Goal: Information Seeking & Learning: Learn about a topic

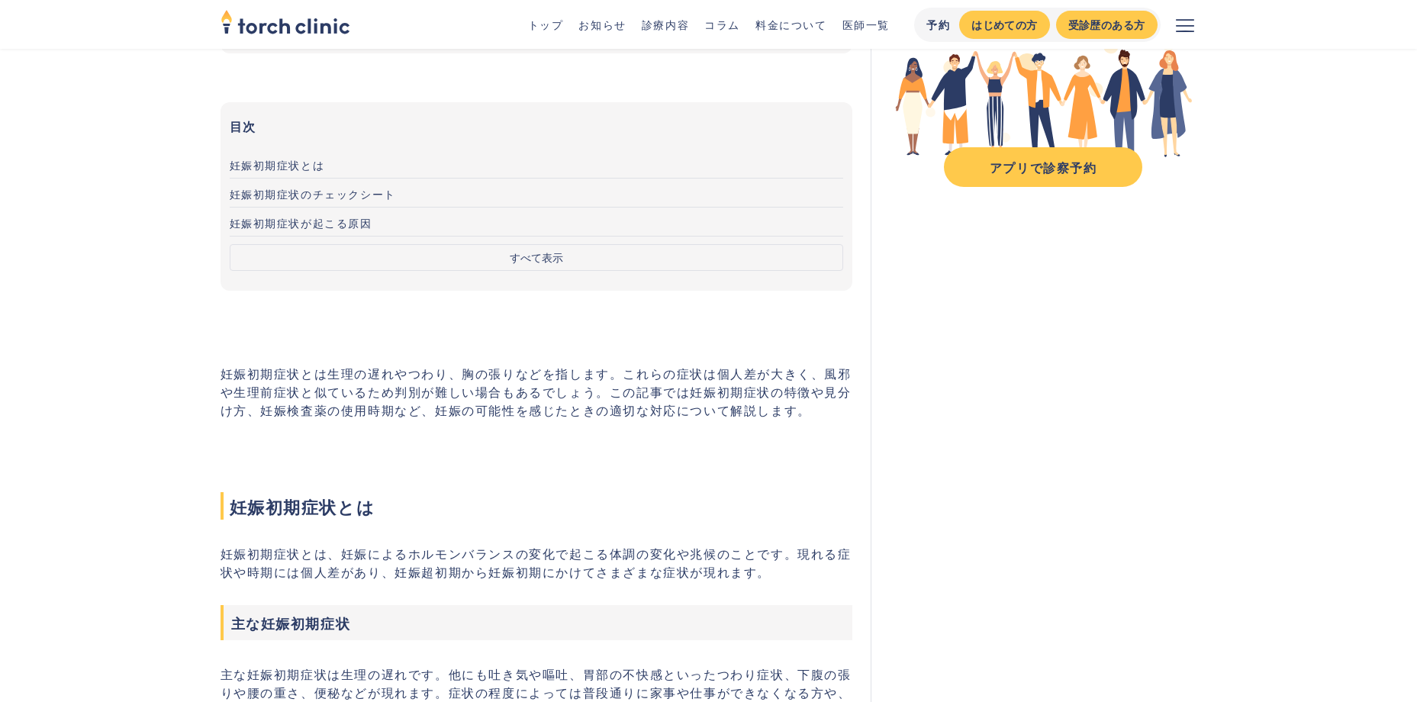
scroll to position [305, 0]
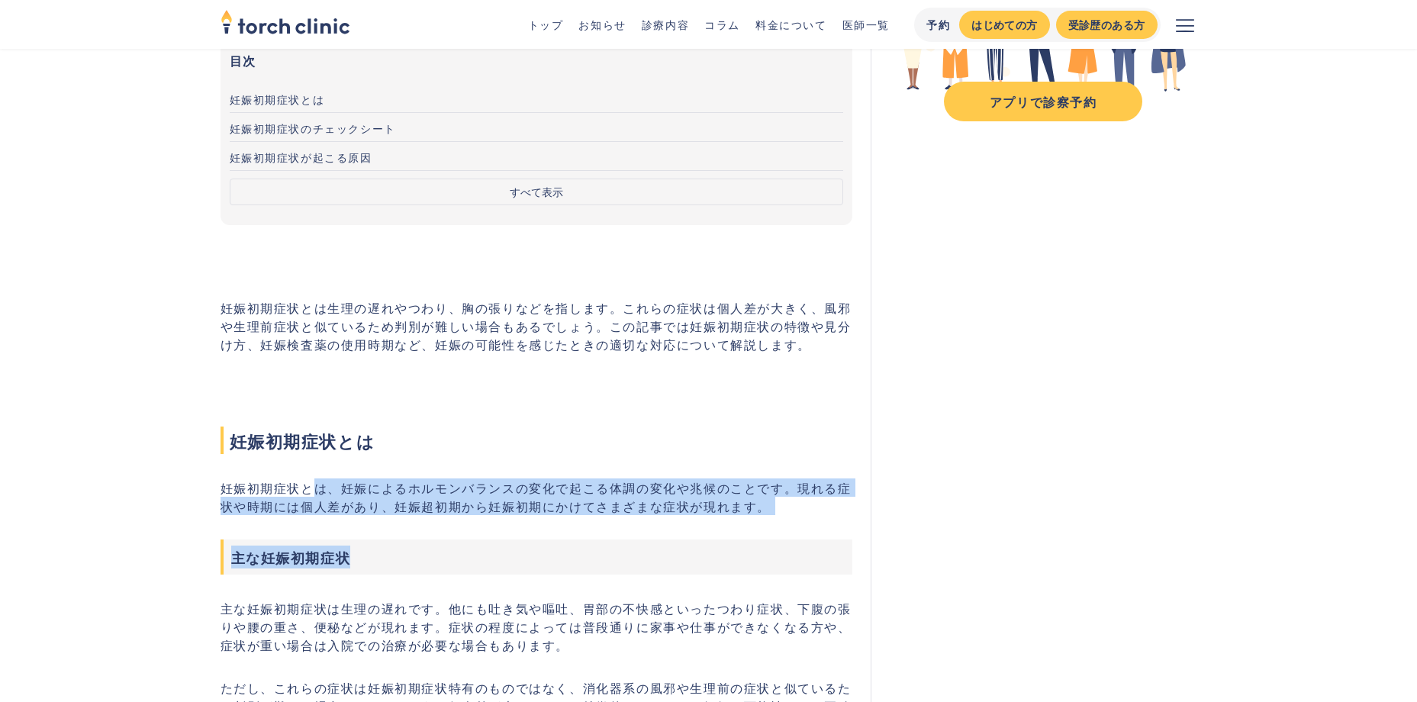
drag, startPoint x: 318, startPoint y: 484, endPoint x: 429, endPoint y: 536, distance: 122.9
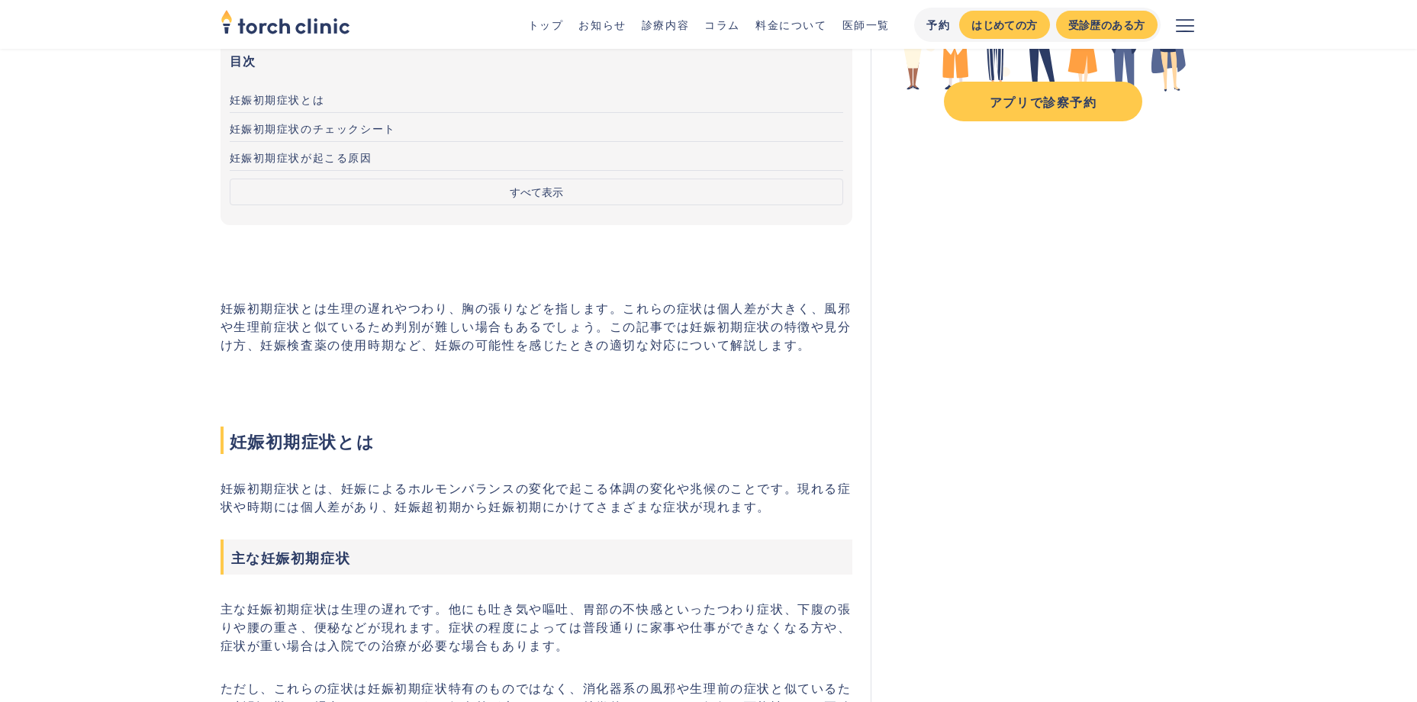
drag, startPoint x: 429, startPoint y: 536, endPoint x: 435, endPoint y: 588, distance: 52.3
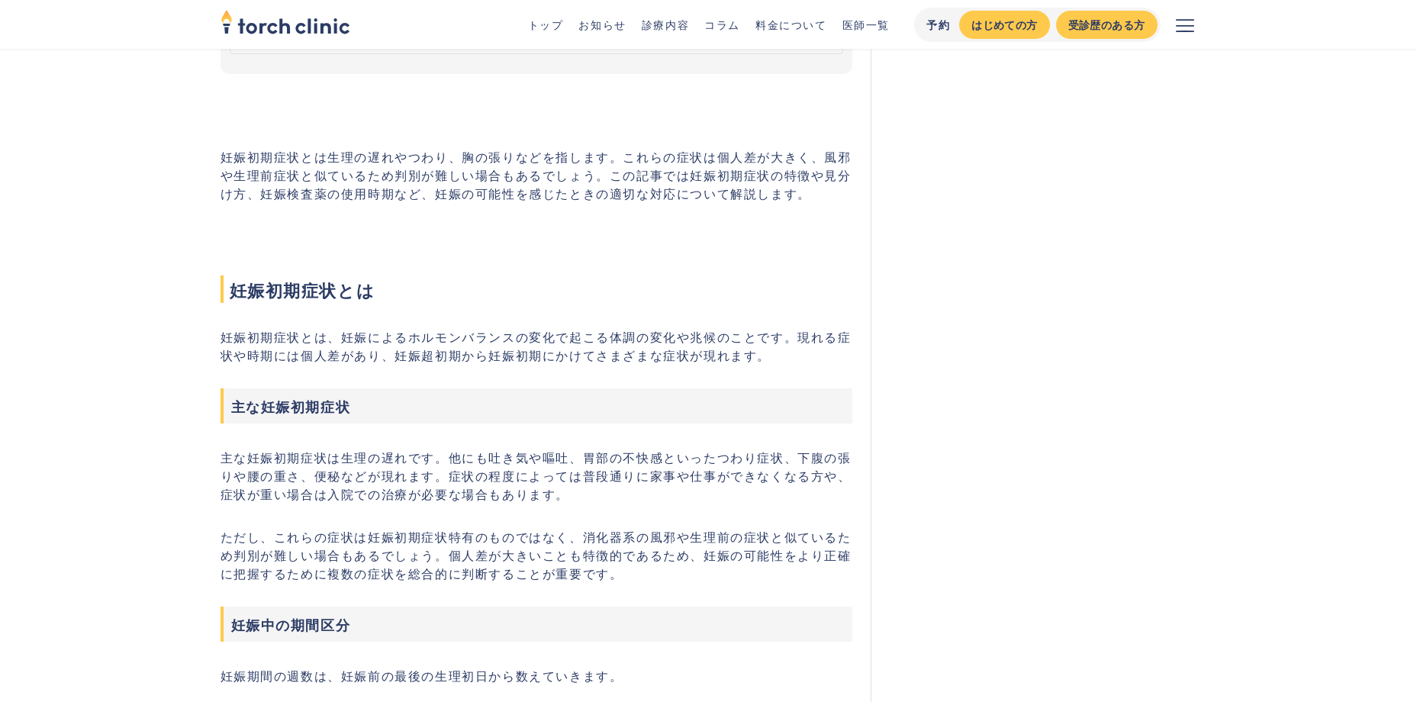
scroll to position [458, 0]
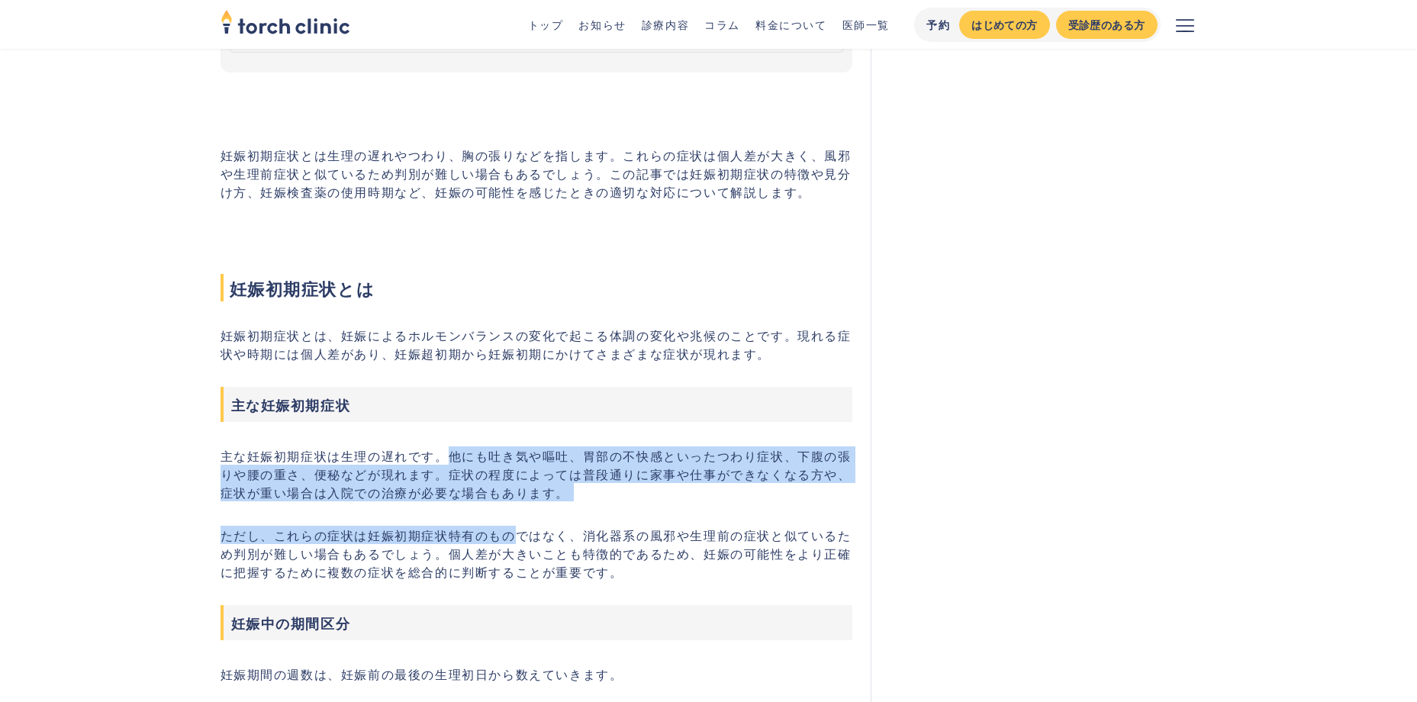
drag, startPoint x: 443, startPoint y: 456, endPoint x: 511, endPoint y: 524, distance: 95.5
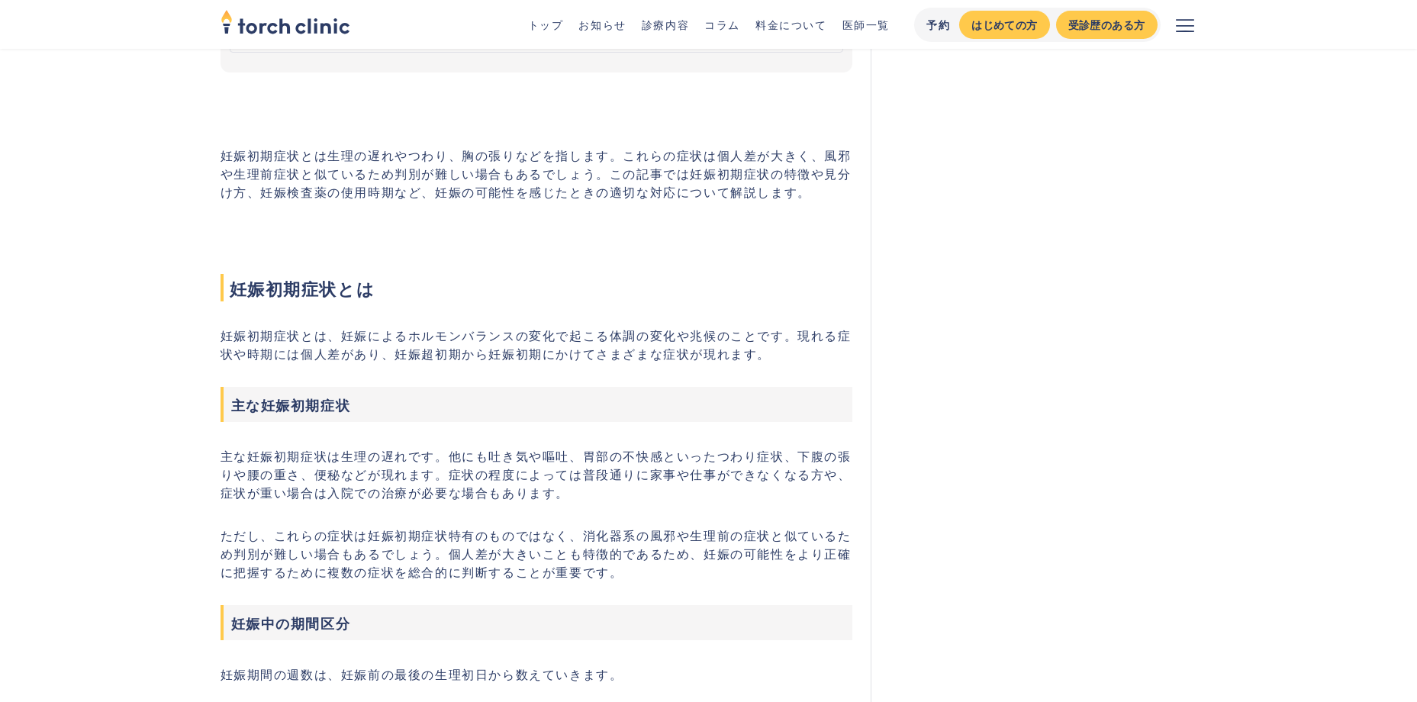
drag, startPoint x: 511, startPoint y: 524, endPoint x: 497, endPoint y: 568, distance: 45.6
click at [497, 568] on p "ただし、これらの症状は妊娠初期症状特有のものではなく、消化器系の風邪や生理前の症状と似ているため判別が難しい場合もあるでしょう。個人差が大きいことも特徴的であ…" at bounding box center [537, 553] width 633 height 55
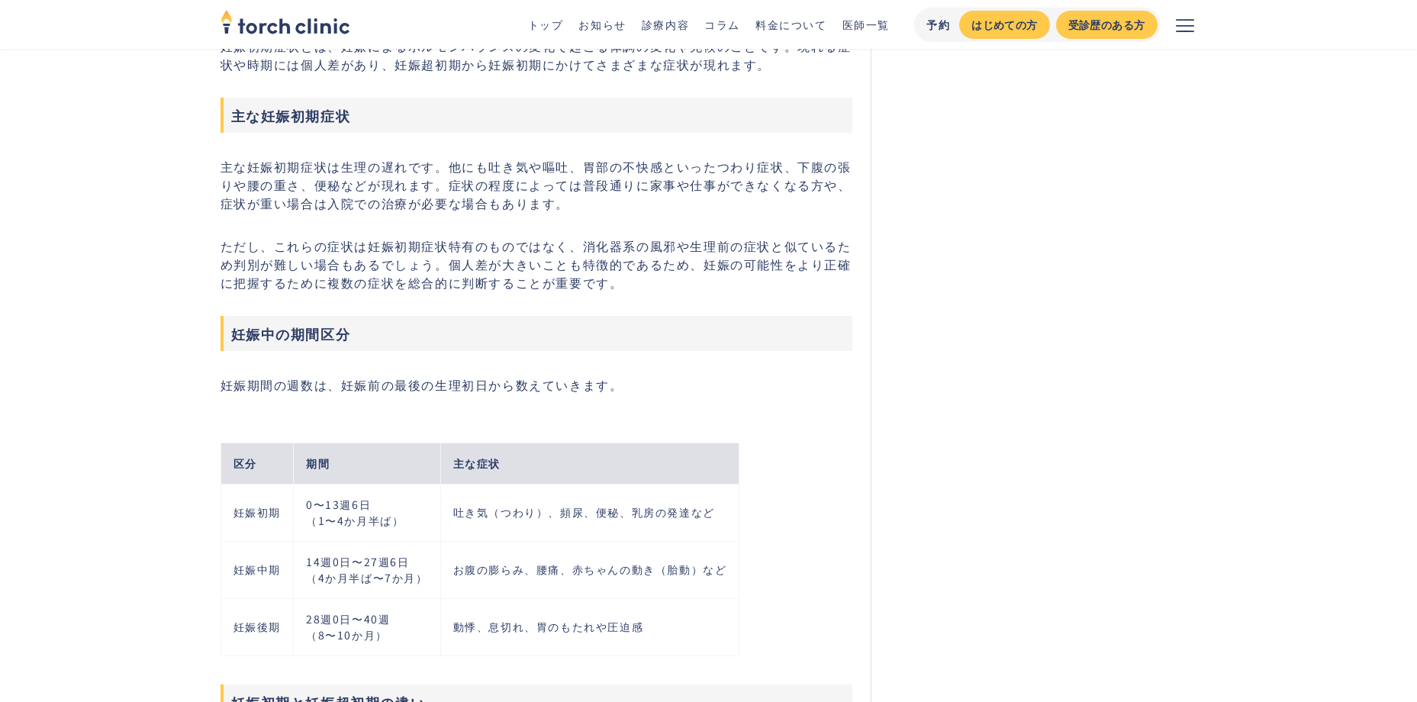
scroll to position [840, 0]
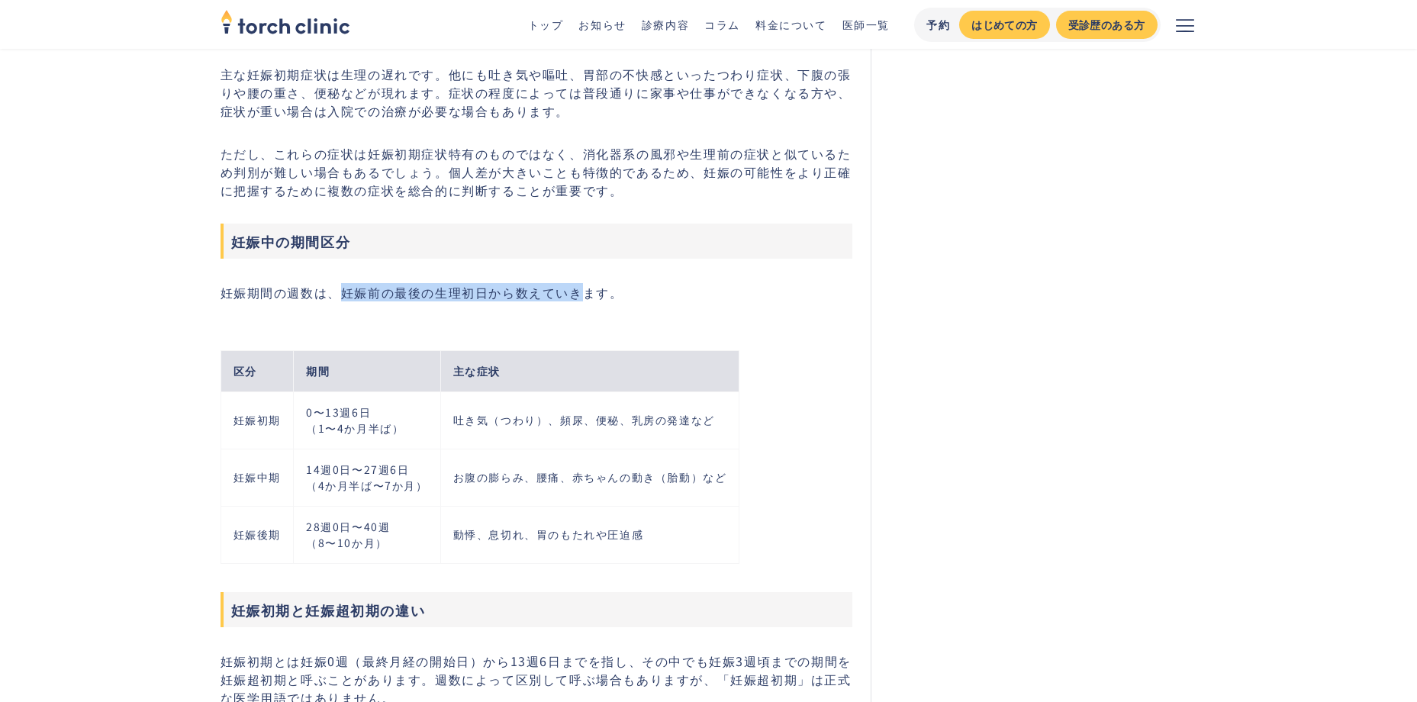
drag, startPoint x: 337, startPoint y: 293, endPoint x: 589, endPoint y: 284, distance: 252.1
click at [589, 284] on p "妊娠期間の週数は、妊娠前の最後の生理初日から数えていきます。" at bounding box center [537, 292] width 633 height 18
drag, startPoint x: 589, startPoint y: 284, endPoint x: 385, endPoint y: 385, distance: 228.4
click at [385, 385] on th "期間" at bounding box center [366, 370] width 147 height 41
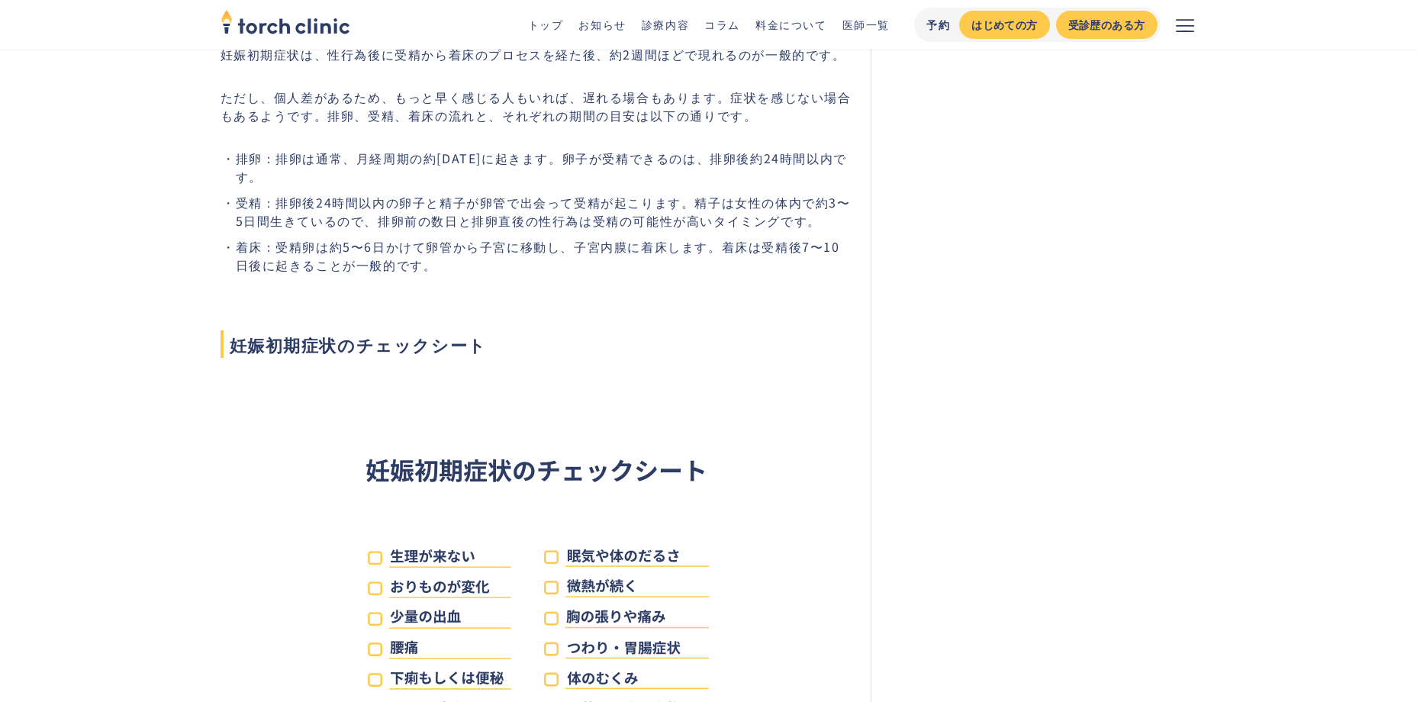
scroll to position [2290, 0]
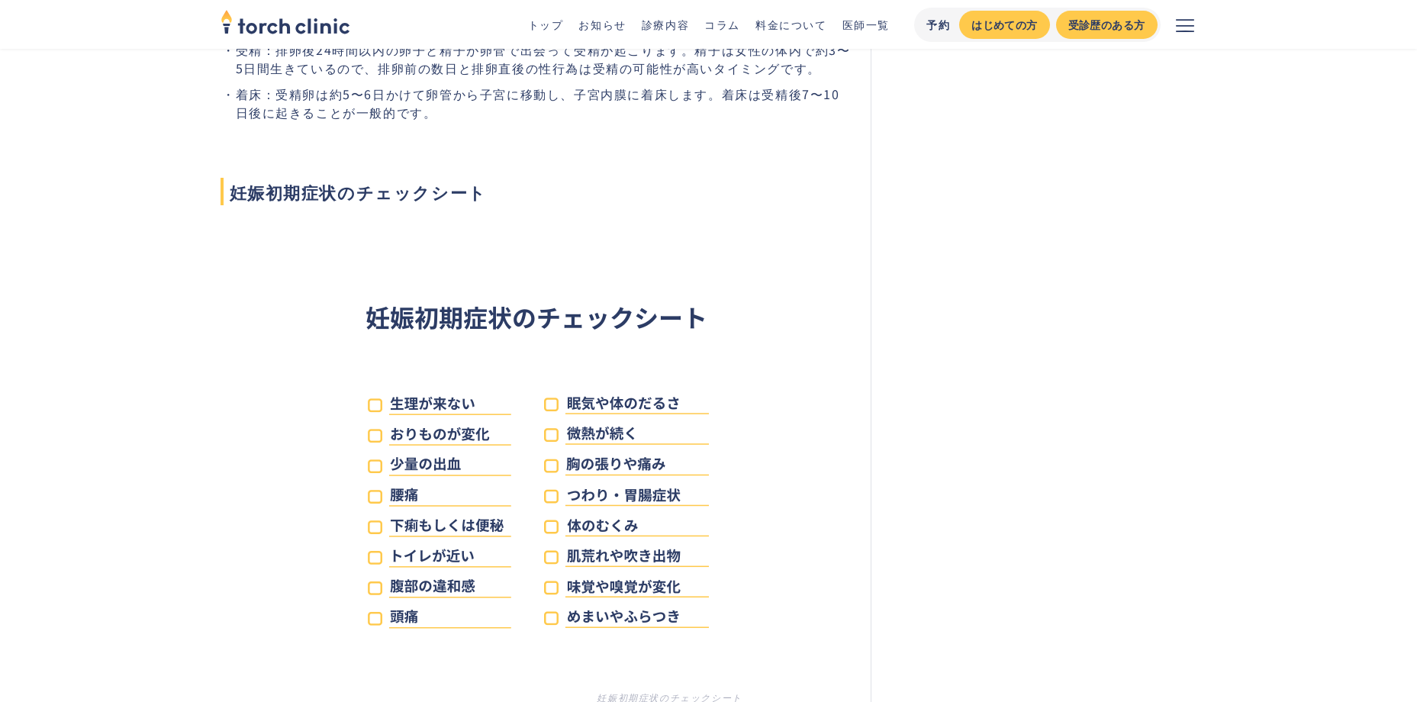
click at [563, 405] on img at bounding box center [537, 478] width 412 height 412
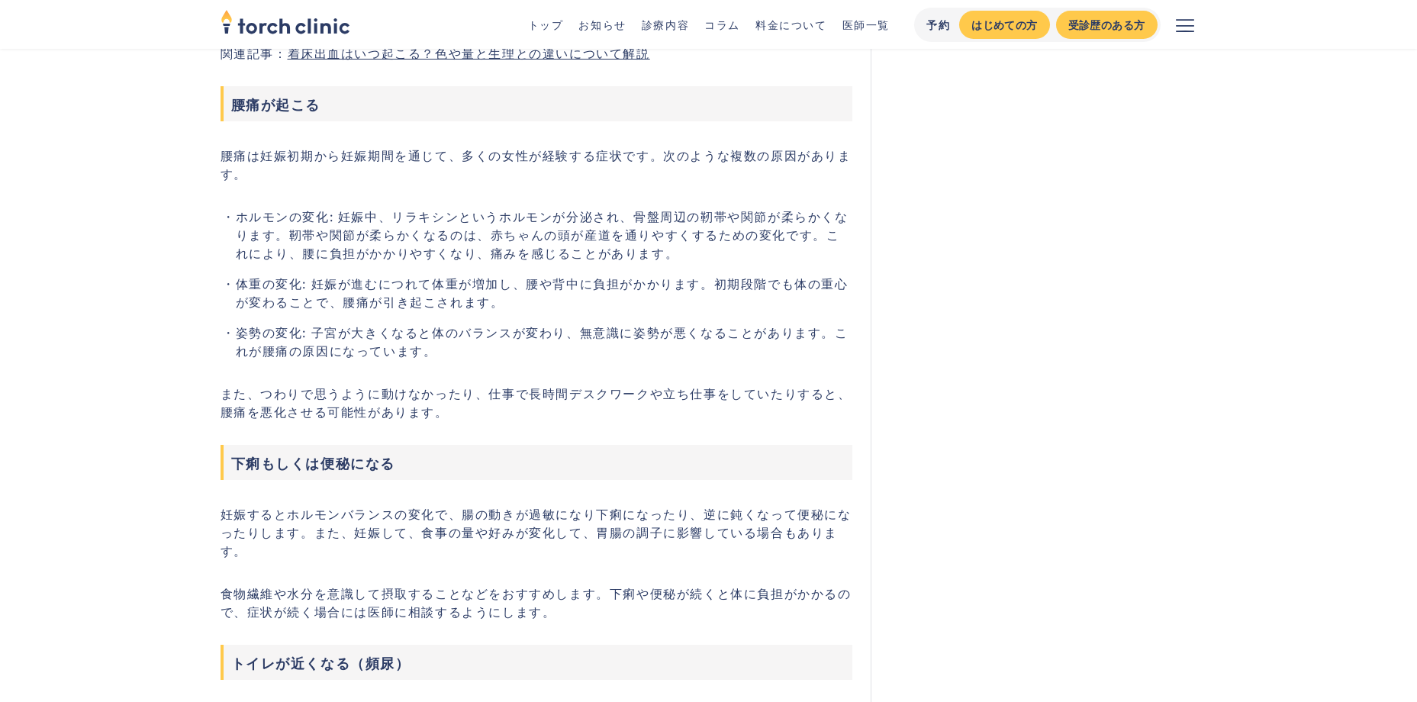
scroll to position [4580, 0]
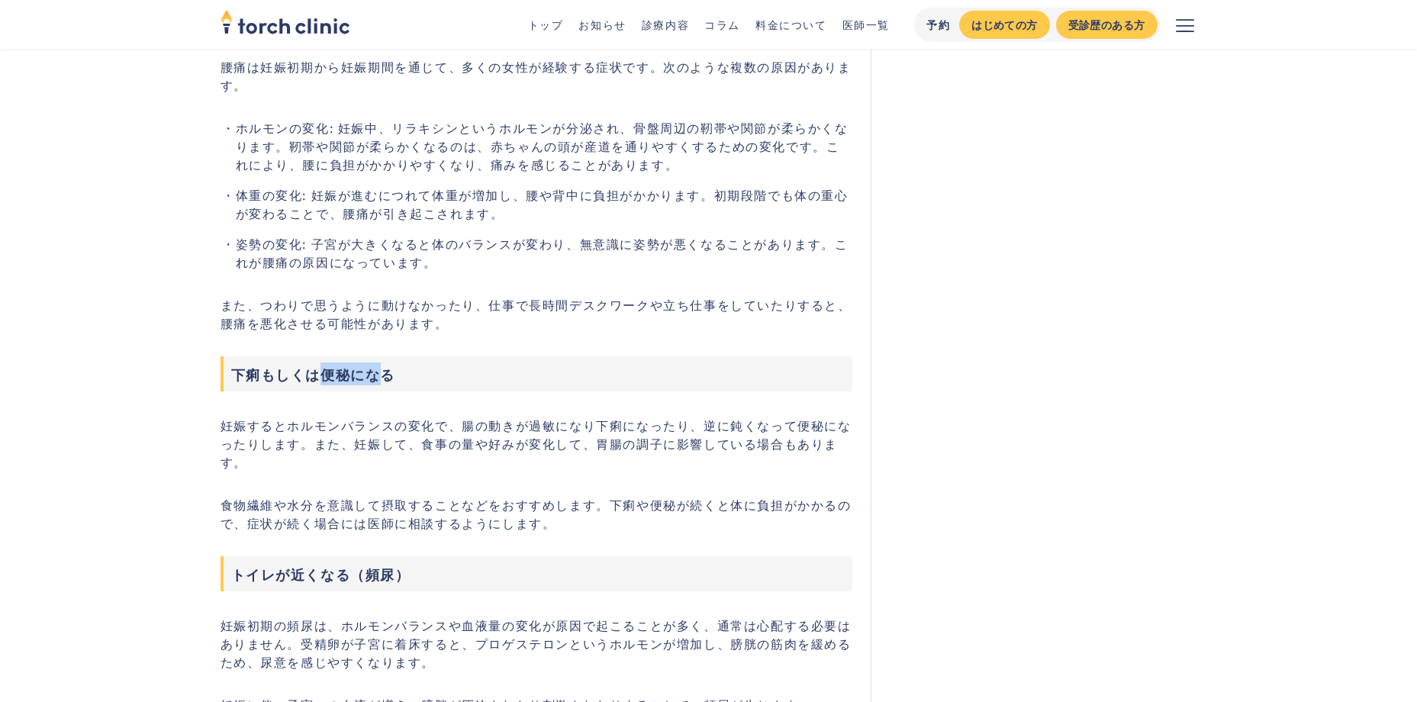
drag, startPoint x: 319, startPoint y: 370, endPoint x: 379, endPoint y: 378, distance: 60.0
click at [379, 378] on h3 "下痢もしくは便秘になる" at bounding box center [537, 373] width 633 height 35
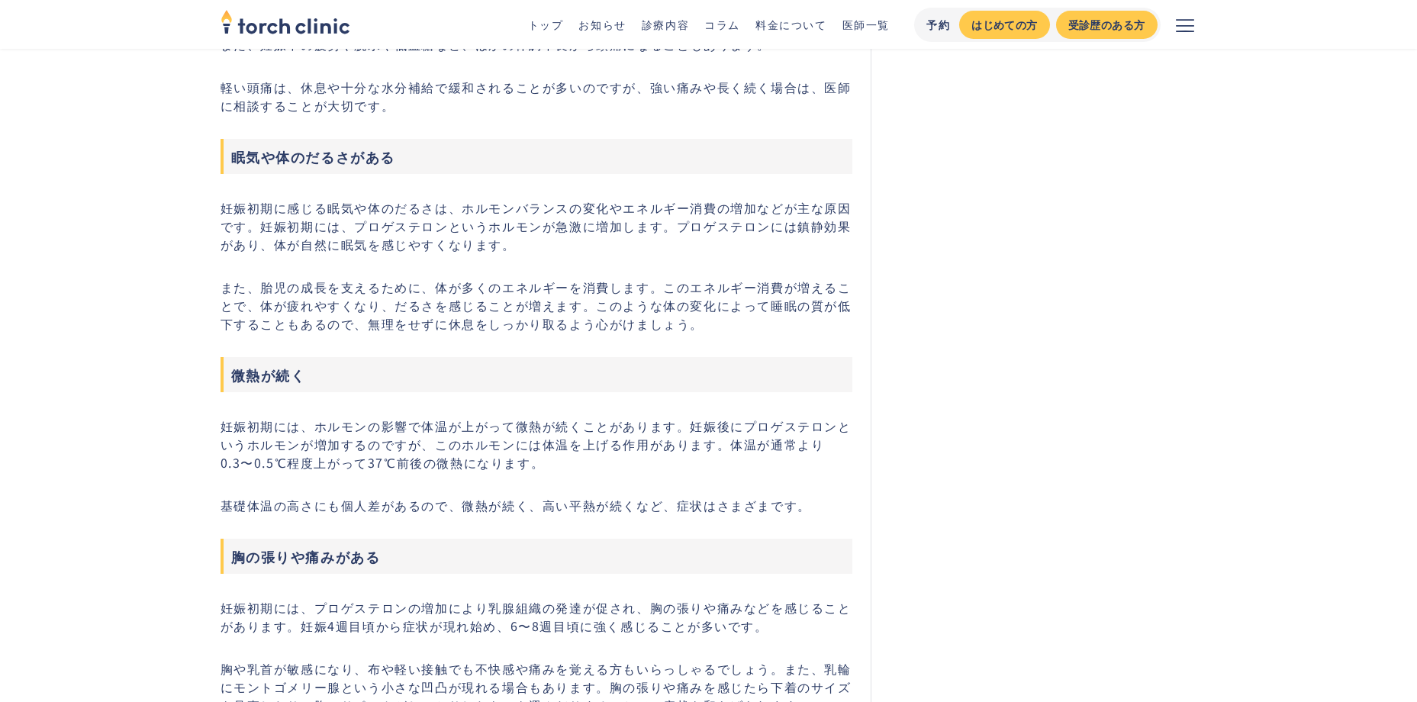
scroll to position [5801, 0]
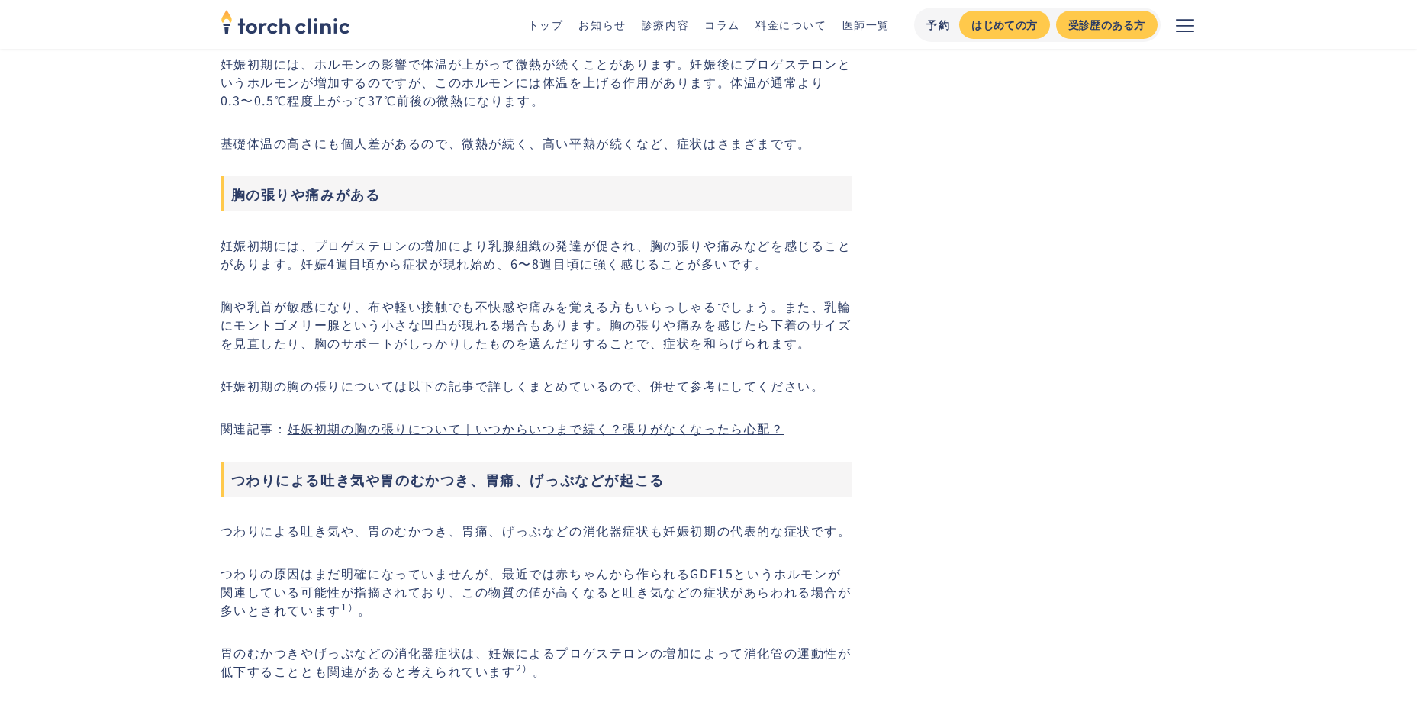
scroll to position [6106, 0]
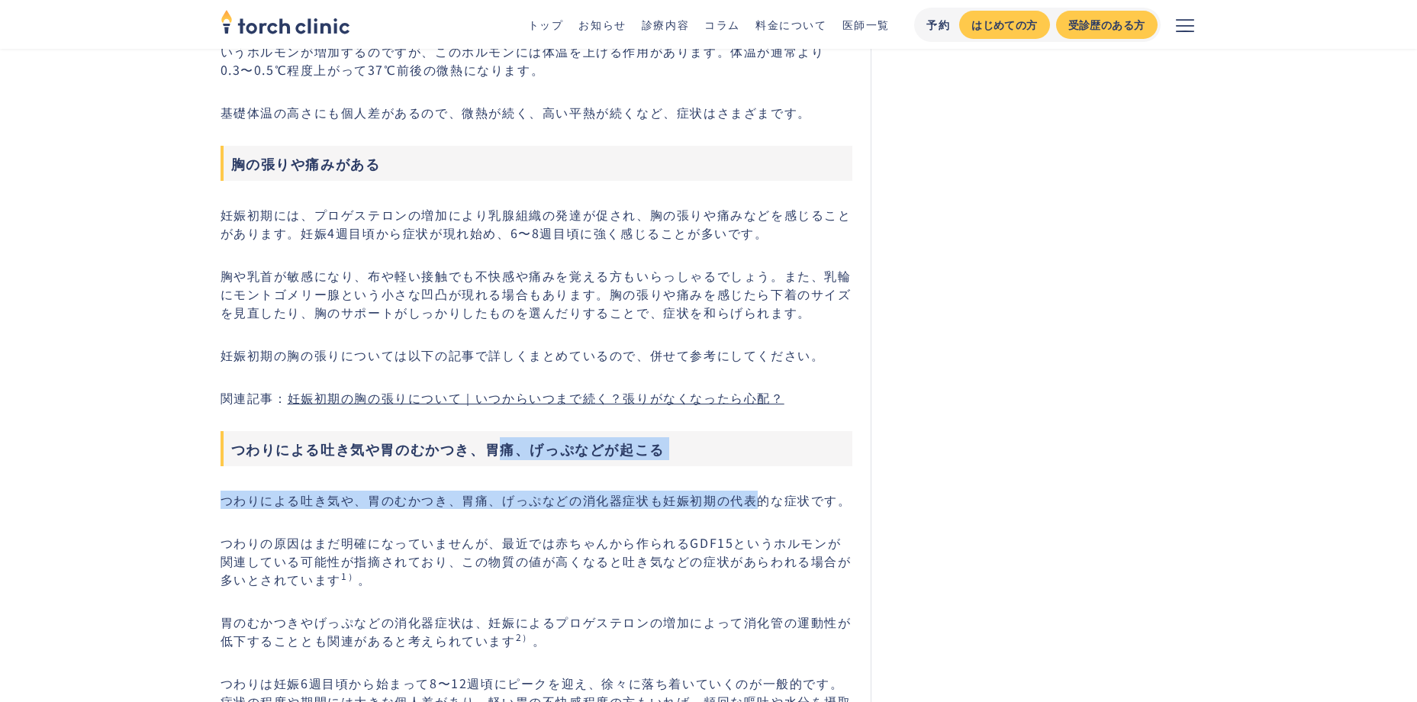
drag, startPoint x: 494, startPoint y: 433, endPoint x: 760, endPoint y: 451, distance: 267.0
click at [760, 451] on div "妊娠初期症状とは生理の遅れやつわり、胸の張りなどを指します。これらの症状は個人差が大きく、風邪や生理前症状と似ているため判別が難しい場合もあるでしょう。この記…" at bounding box center [537, 496] width 633 height 12047
drag, startPoint x: 760, startPoint y: 451, endPoint x: 750, endPoint y: 451, distance: 9.9
click at [760, 451] on div "妊娠初期症状とは生理の遅れやつわり、胸の張りなどを指します。これらの症状は個人差が大きく、風邪や生理前症状と似ているため判別が難しい場合もあるでしょう。この記…" at bounding box center [537, 496] width 633 height 12047
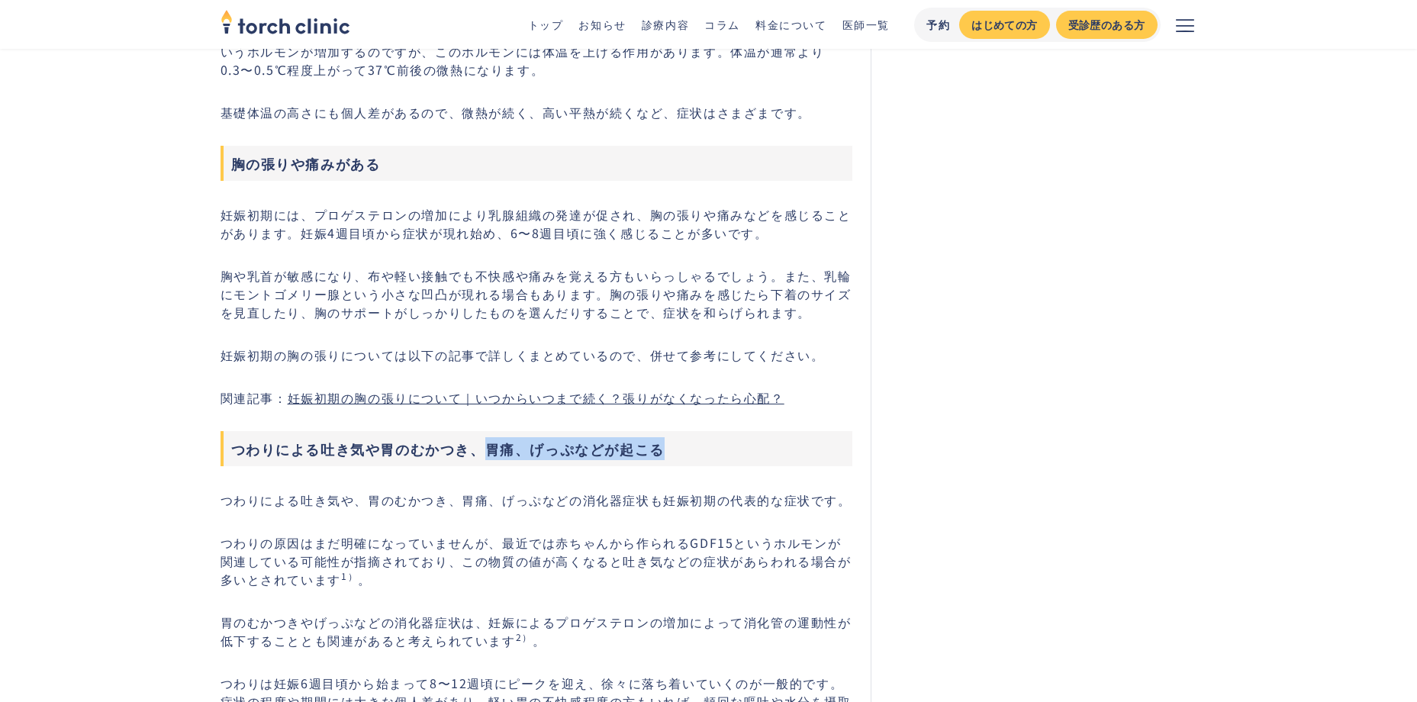
drag, startPoint x: 482, startPoint y: 428, endPoint x: 679, endPoint y: 429, distance: 197.7
click at [679, 431] on h3 "つわりによる吐き気や胃のむかつき、胃痛、げっぷなどが起こる" at bounding box center [537, 448] width 633 height 35
drag, startPoint x: 679, startPoint y: 429, endPoint x: 556, endPoint y: 459, distance: 127.2
click at [556, 459] on div "妊娠初期症状とは生理の遅れやつわり、胸の張りなどを指します。これらの症状は個人差が大きく、風邪や生理前症状と似ているため判別が難しい場合もあるでしょう。この記…" at bounding box center [537, 496] width 633 height 12047
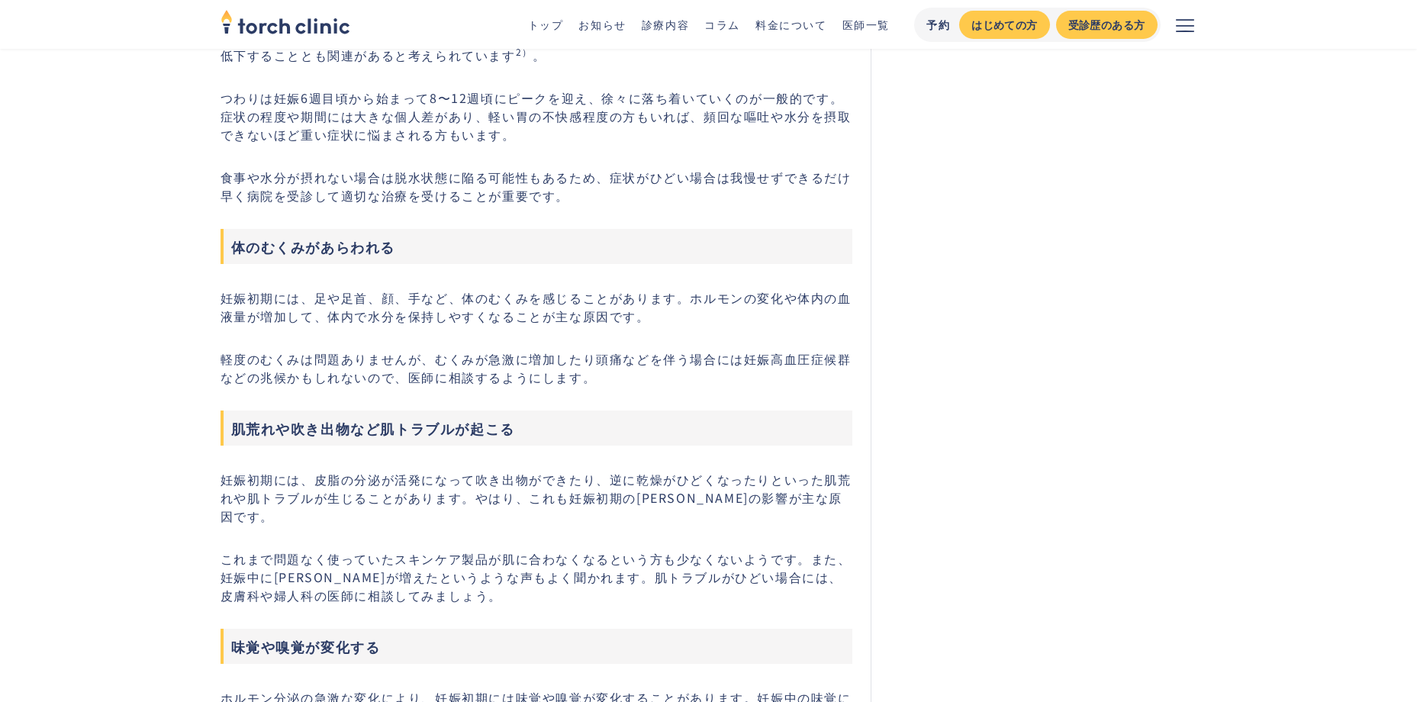
scroll to position [6793, 0]
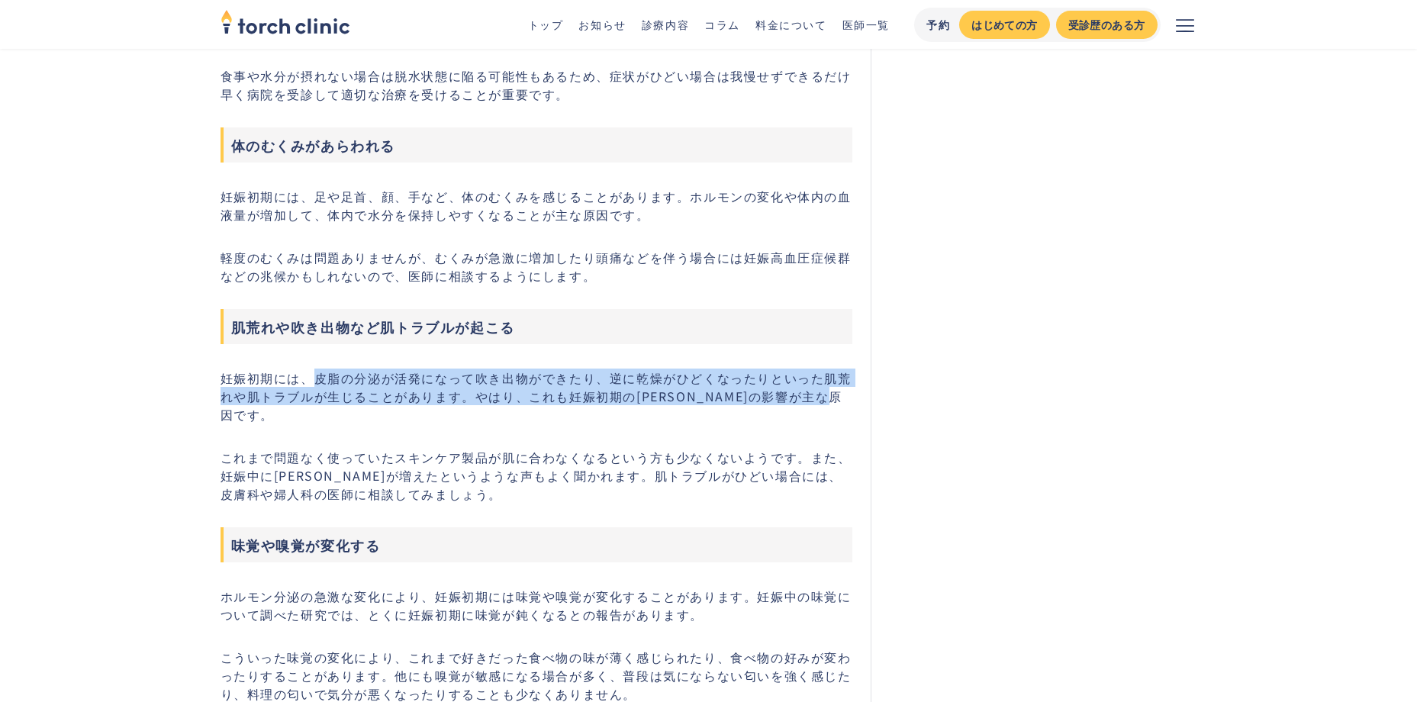
drag, startPoint x: 315, startPoint y: 360, endPoint x: 329, endPoint y: 392, distance: 35.6
click at [329, 392] on p "妊娠初期には、皮脂の分泌が活発になって吹き出物ができたり、逆に乾燥がひどくなったりといった肌荒れや肌トラブルが生じることがあります。やはり、これも妊娠初期の[…" at bounding box center [537, 396] width 633 height 55
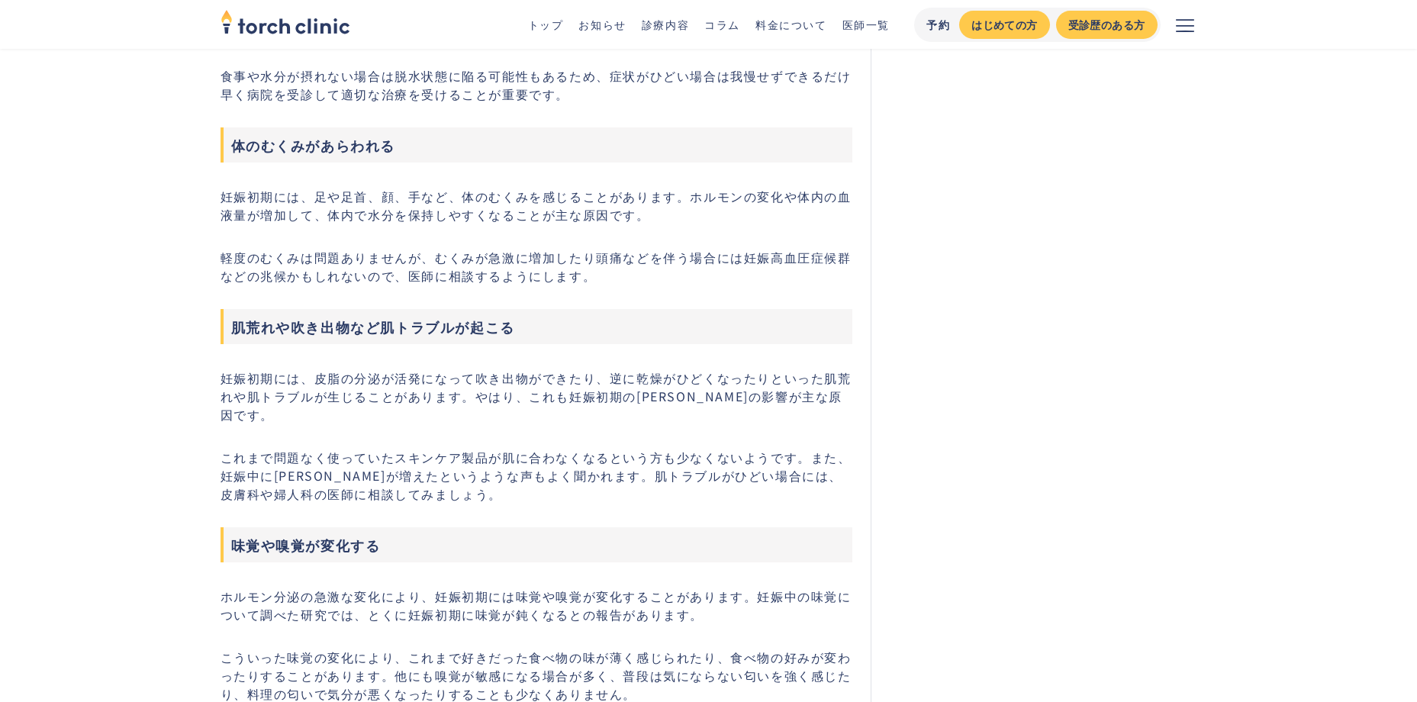
drag, startPoint x: 329, startPoint y: 392, endPoint x: 479, endPoint y: 479, distance: 173.1
click at [479, 479] on p "これまで問題なく使っていたスキンケア製品が肌に合わなくなるという方も少なくないようです。また、妊娠中に[PERSON_NAME]が増えたというような声もよく聞…" at bounding box center [537, 475] width 633 height 55
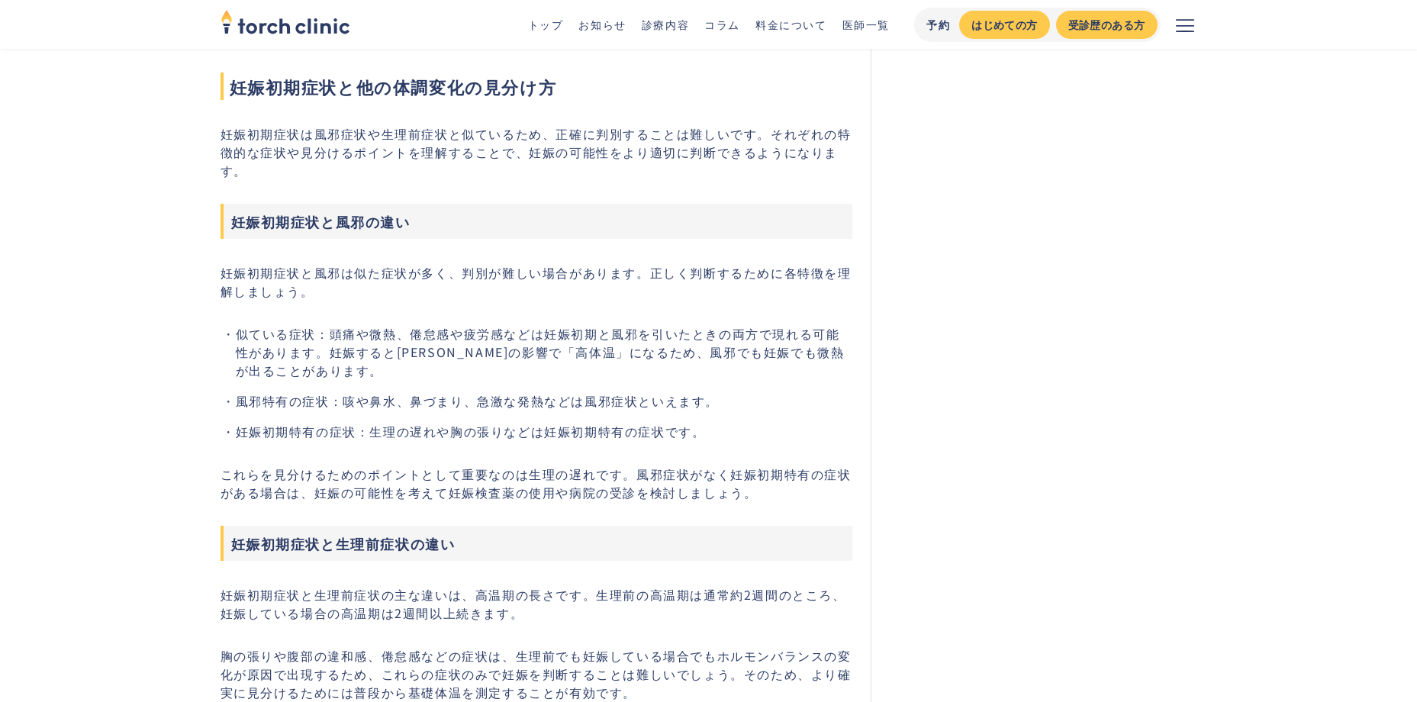
scroll to position [8091, 0]
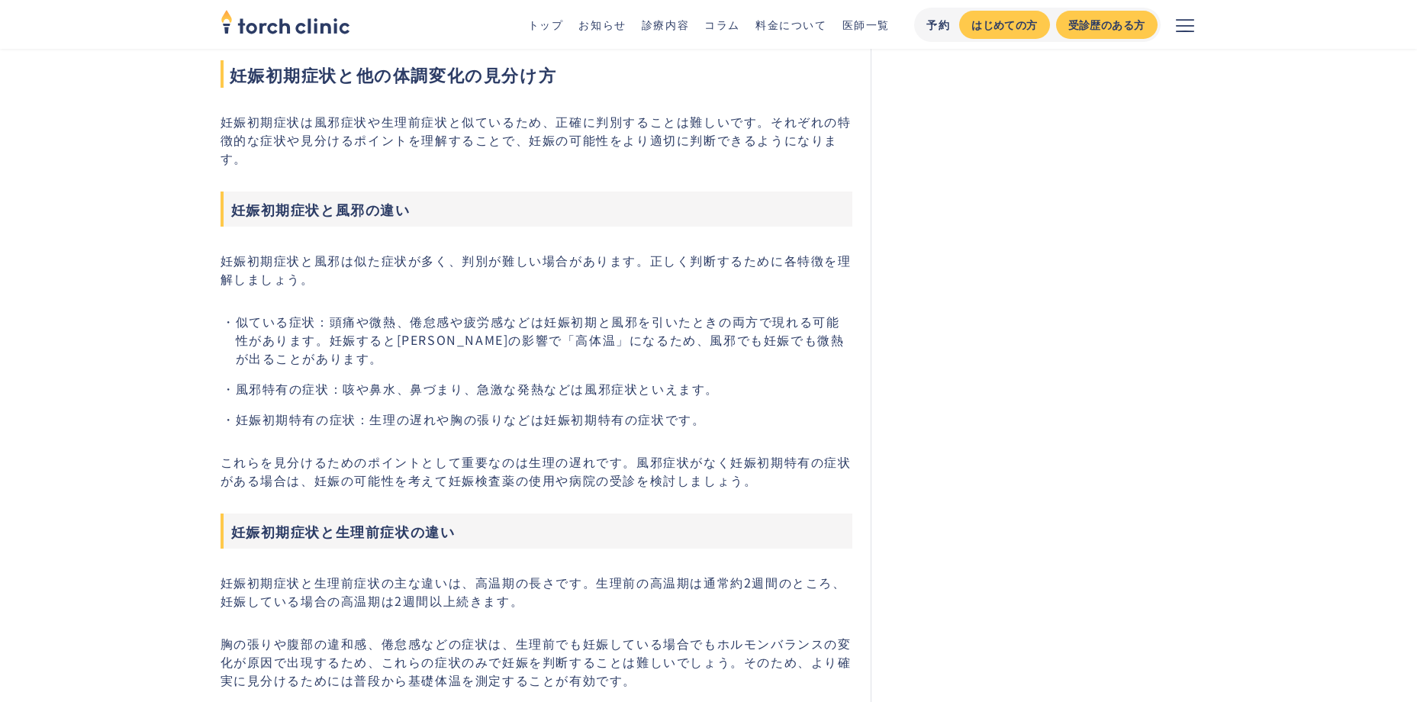
click at [429, 410] on li "妊娠初期特有の症状：生理の遅れや胸の張りなどは妊娠初期特有の症状です。" at bounding box center [545, 419] width 618 height 18
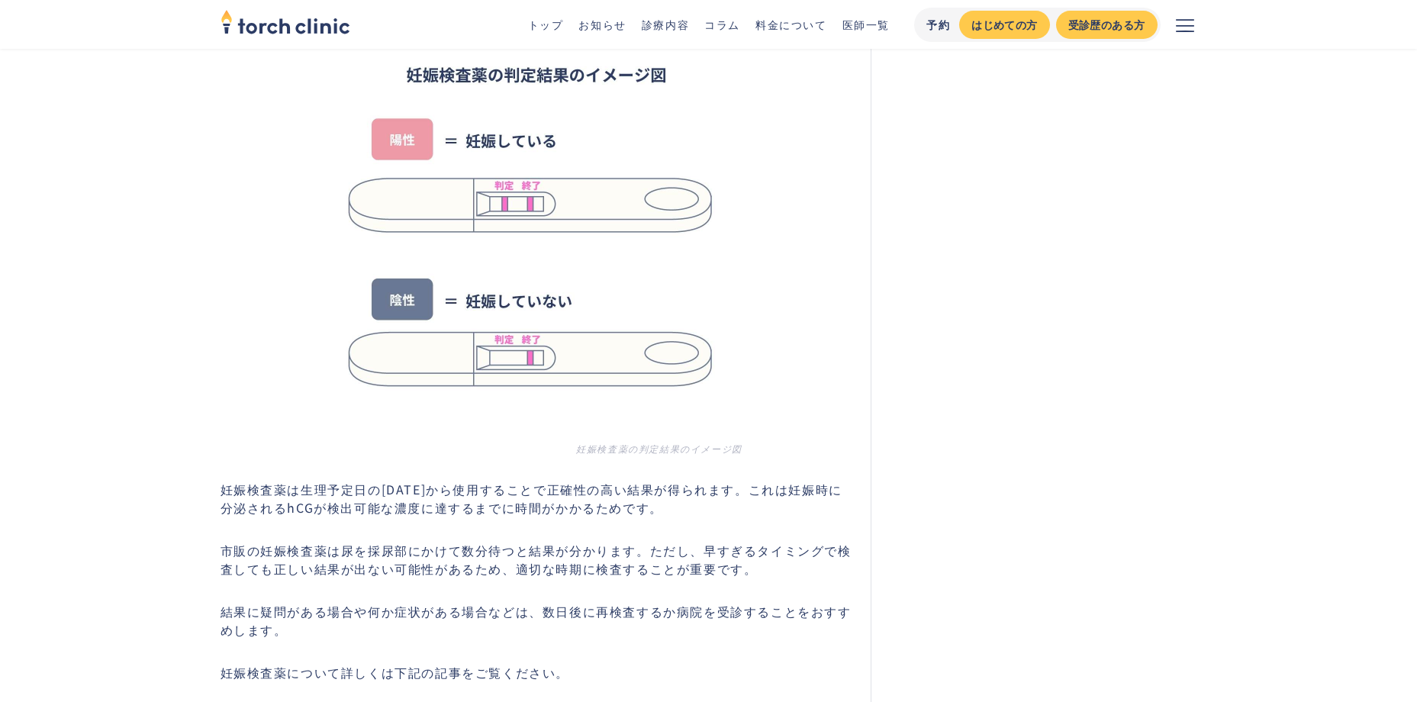
scroll to position [9312, 0]
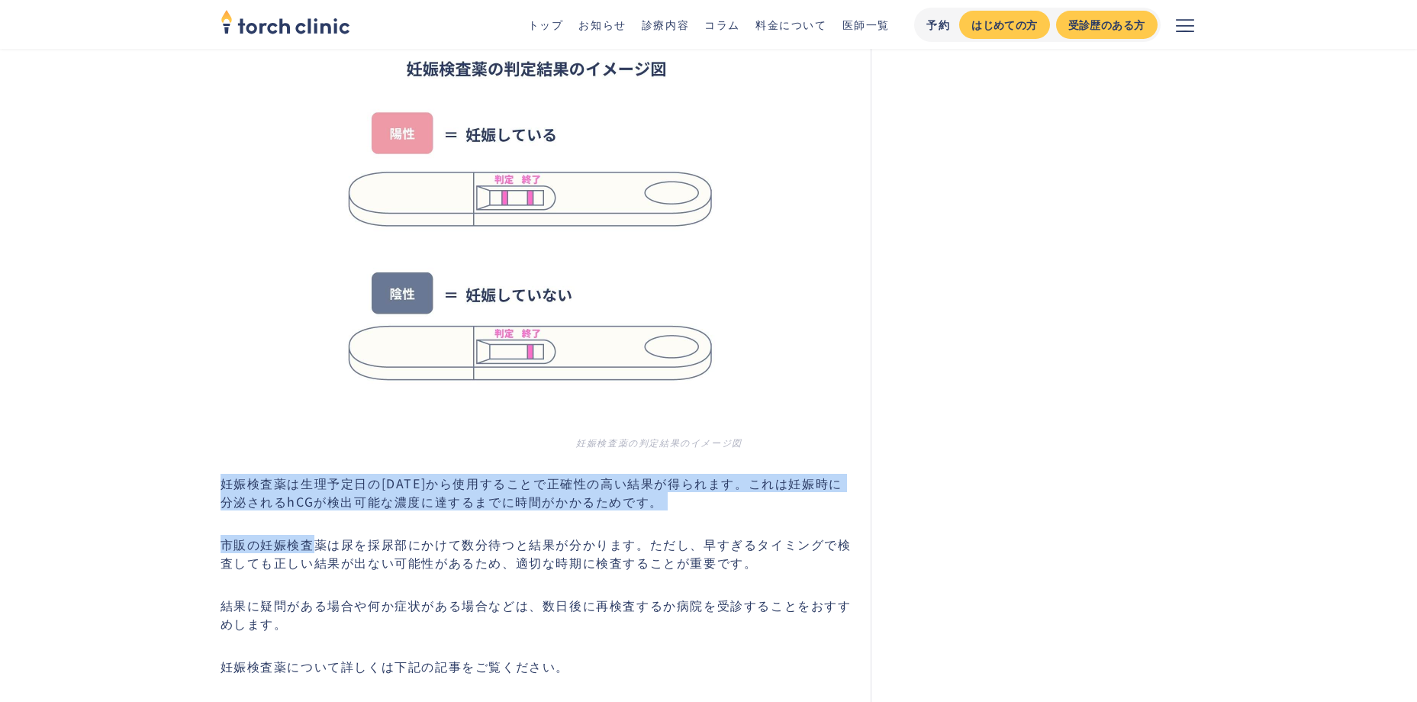
drag, startPoint x: 224, startPoint y: 464, endPoint x: 313, endPoint y: 534, distance: 112.5
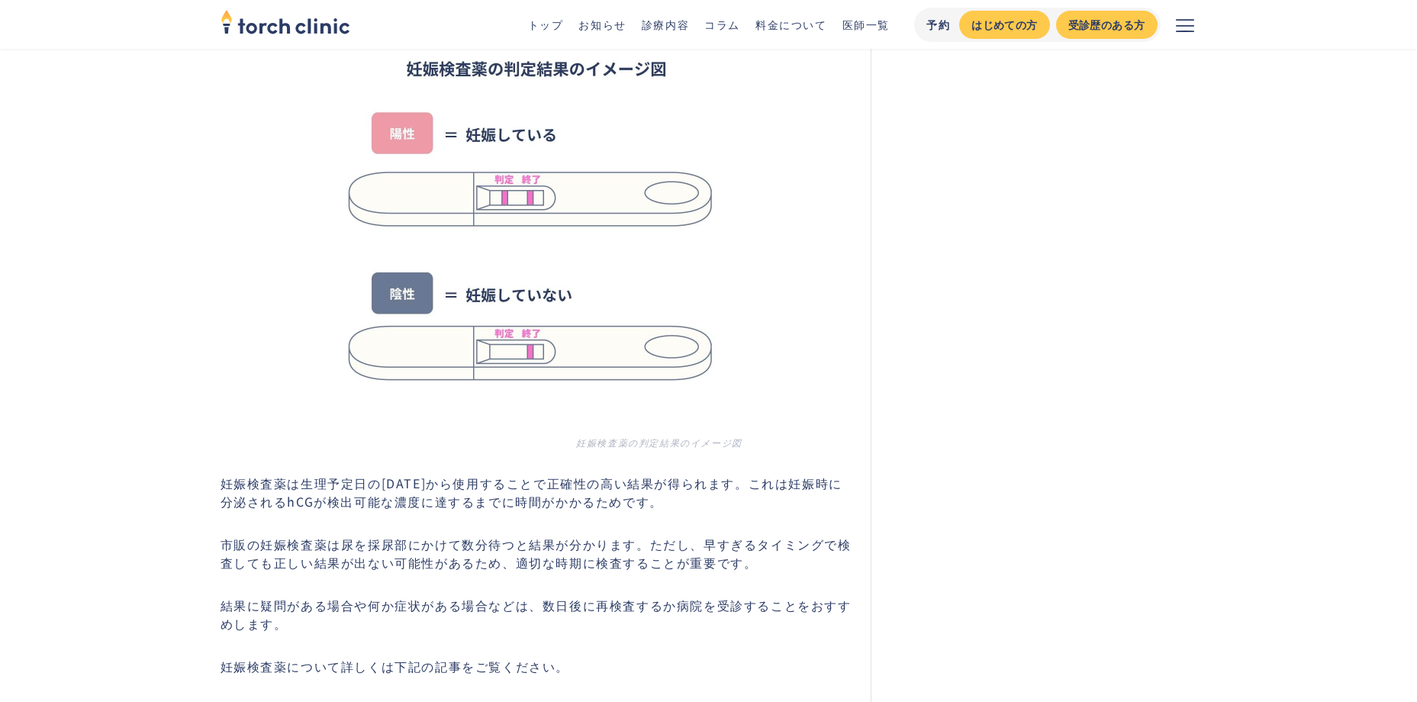
drag, startPoint x: 313, startPoint y: 534, endPoint x: 320, endPoint y: 577, distance: 44.0
click at [320, 596] on p "結果に疑問がある場合や何か症状がある場合などは、数日後に再検査するか病院を受診することをおすすめします。" at bounding box center [537, 614] width 633 height 37
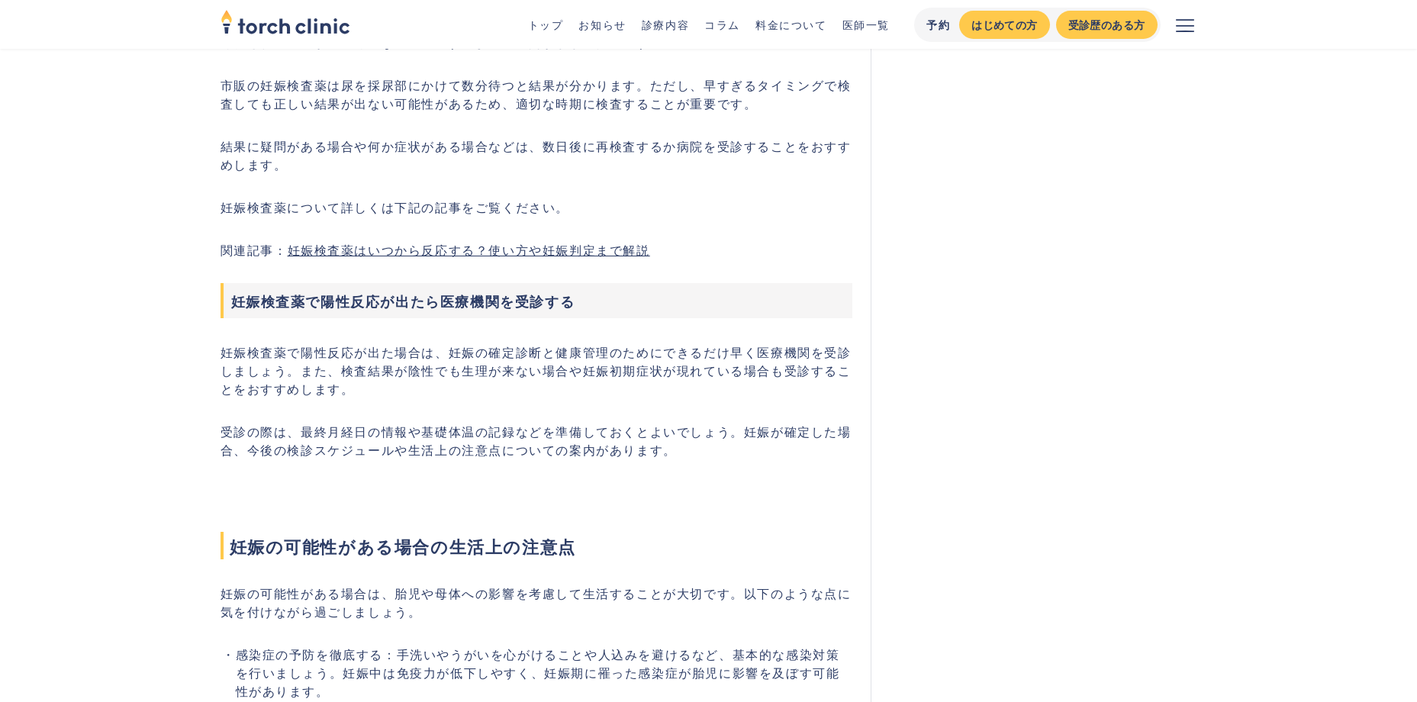
scroll to position [9847, 0]
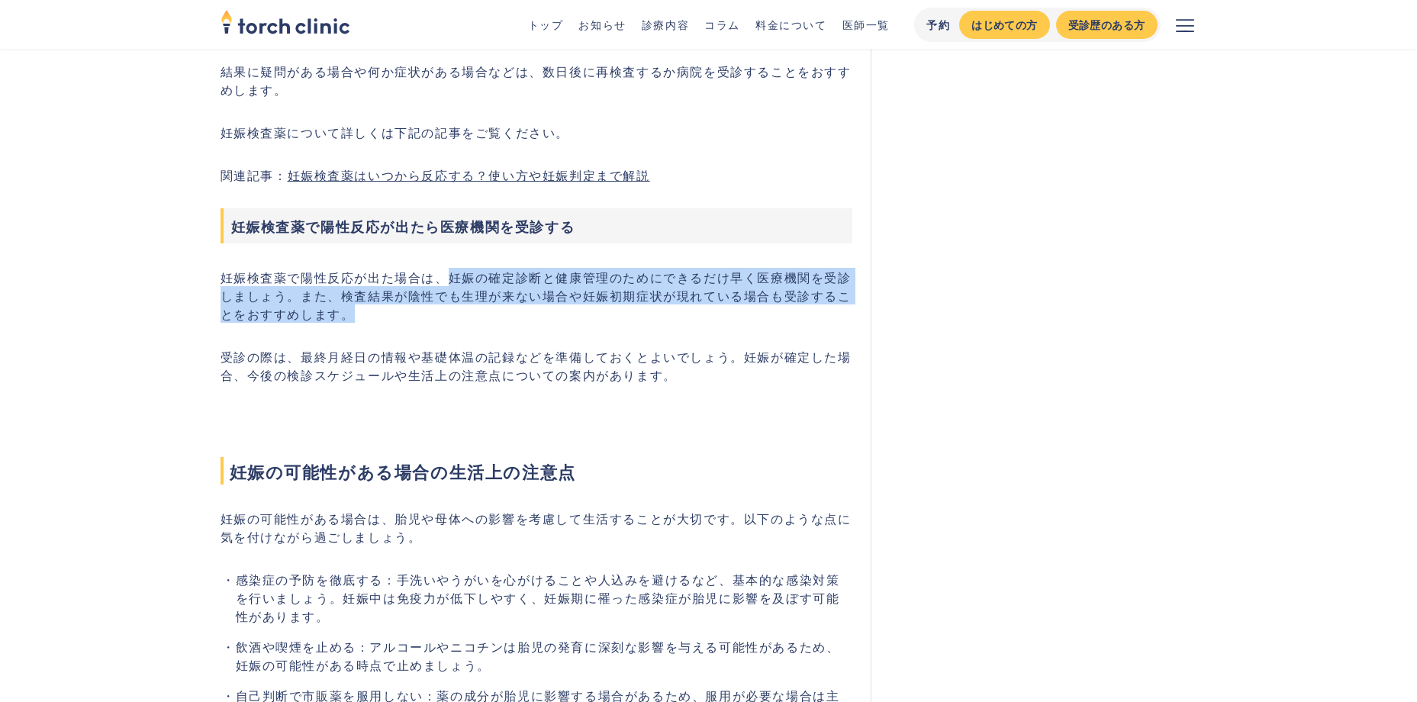
drag, startPoint x: 450, startPoint y: 255, endPoint x: 479, endPoint y: 298, distance: 51.7
click at [479, 298] on p "妊娠検査薬で陽性反応が出た場合は、妊娠の確定診断と健康管理のためにできるだけ早く医療機関を受診しましょう。また、検査結果が陰性でも生理が来ない場合や妊娠初期症…" at bounding box center [537, 295] width 633 height 55
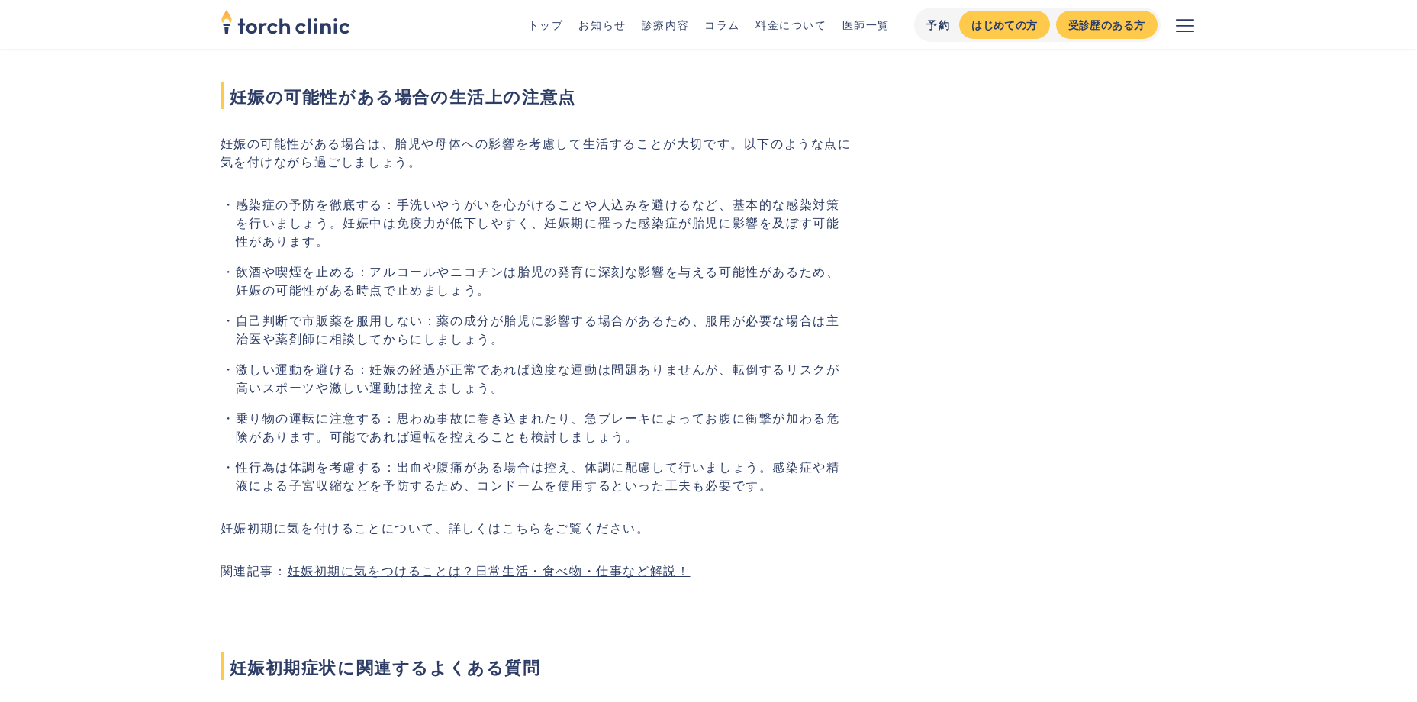
scroll to position [10228, 0]
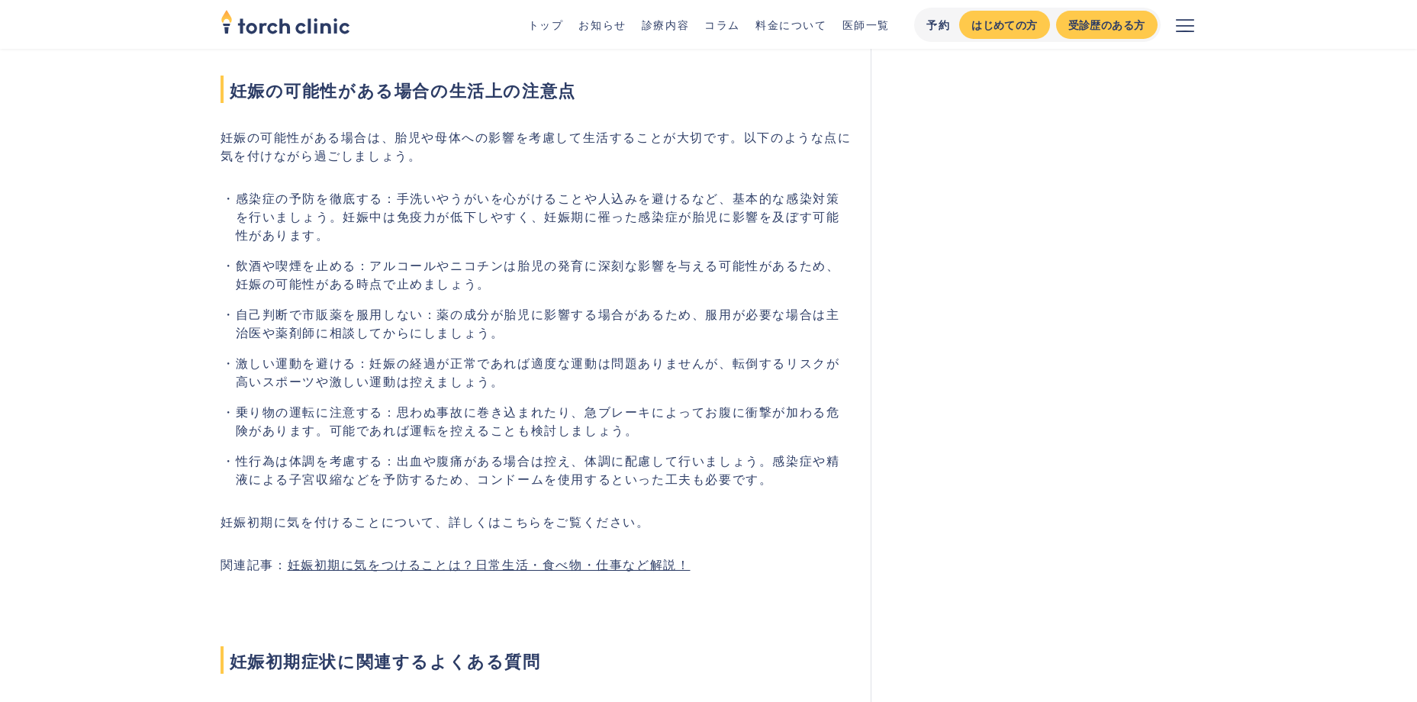
click at [585, 402] on li "乗り物の運転に注意する：思わぬ事故に巻き込まれたり、急ブレーキによってお腹に衝撃が加わる危険があります。可能であれば運転を控えることも検討しましょう。" at bounding box center [545, 420] width 618 height 37
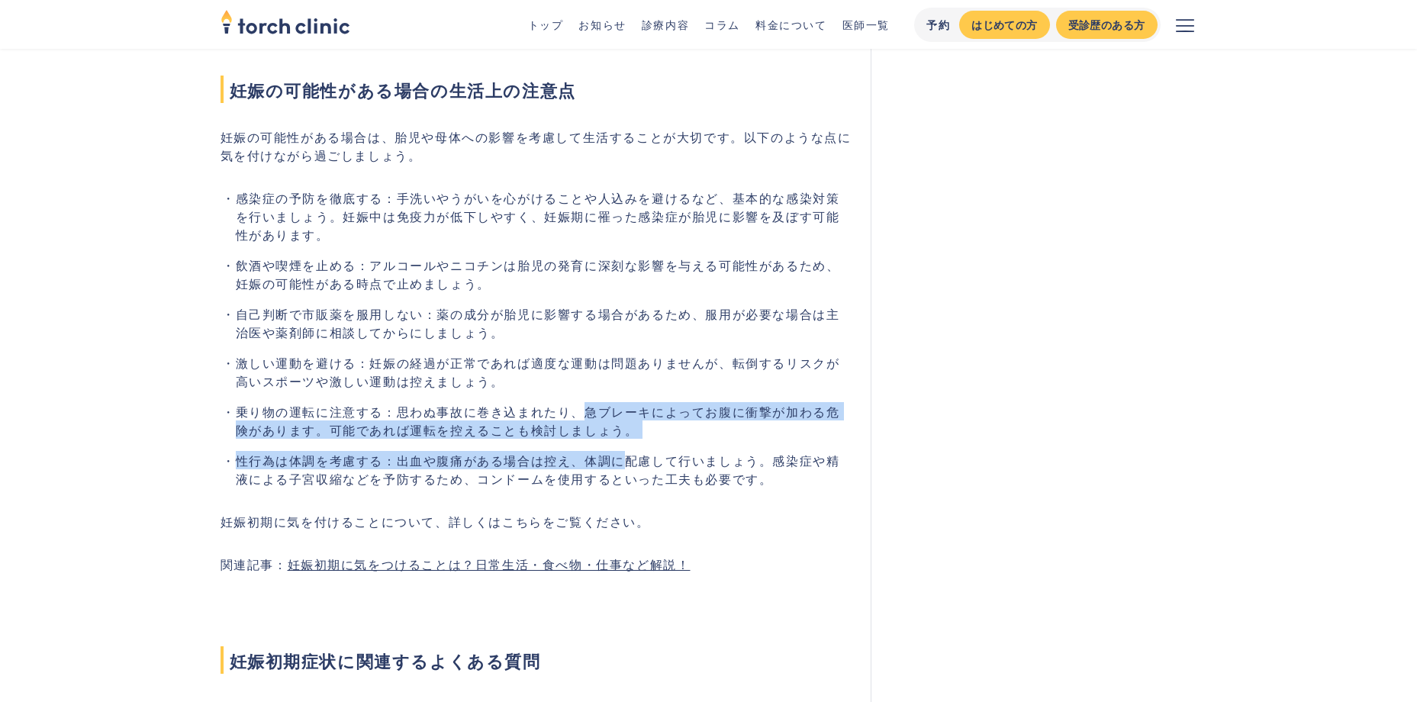
drag, startPoint x: 579, startPoint y: 396, endPoint x: 625, endPoint y: 422, distance: 53.3
click at [625, 422] on ul "感染症の予防を徹底する：手洗いやうがいを心がけることや人込みを避けるなど、基本的な感染対策を行いましょう。妊娠中は免疫力が低下しやすく、妊娠期に罹った感染症が…" at bounding box center [537, 338] width 633 height 299
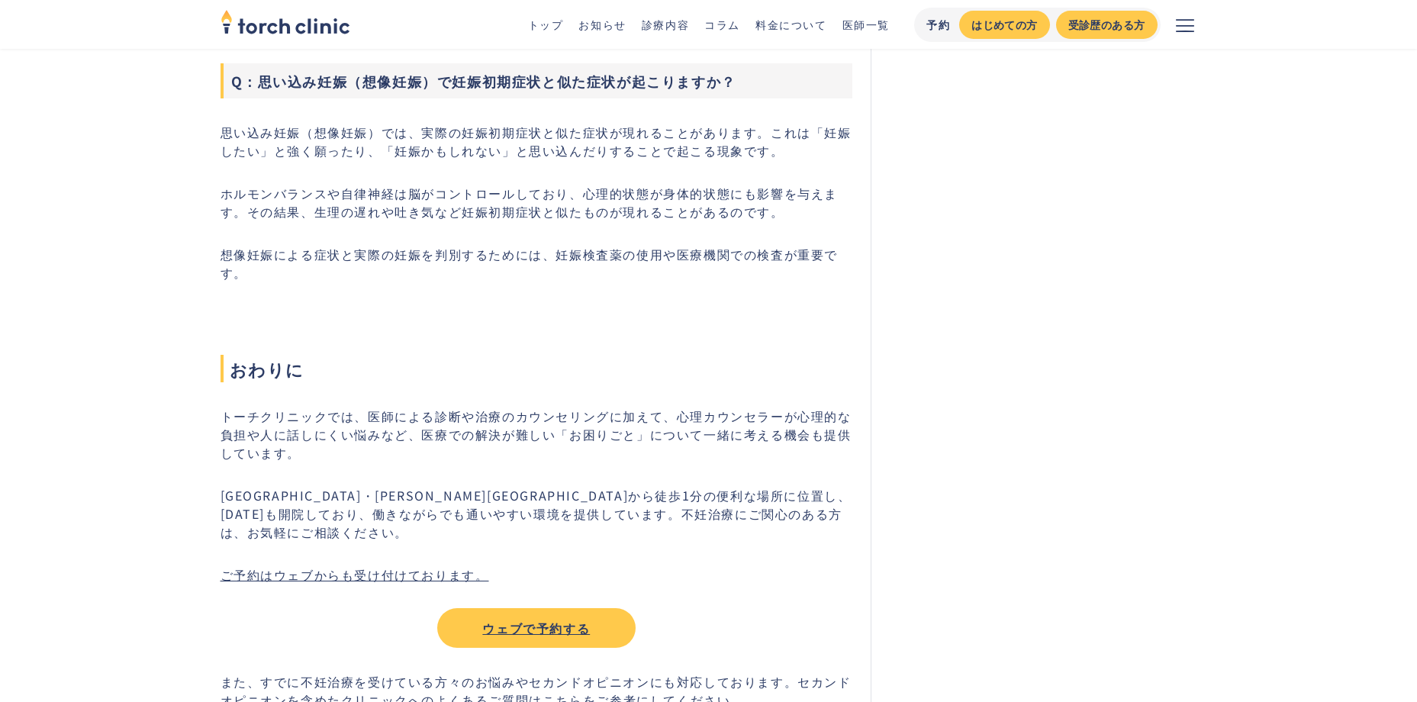
scroll to position [11526, 0]
